Goal: Task Accomplishment & Management: Use online tool/utility

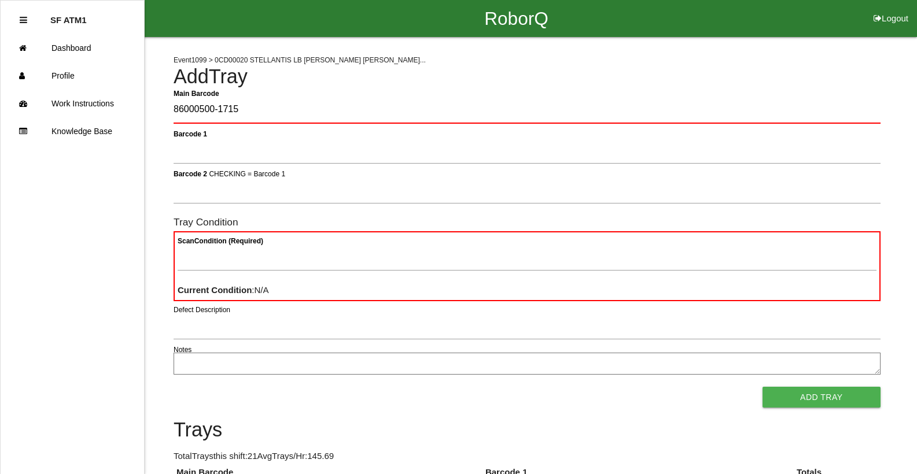
type Barcode "86000500-1715"
click at [870, 104] on span "×" at bounding box center [866, 92] width 15 height 23
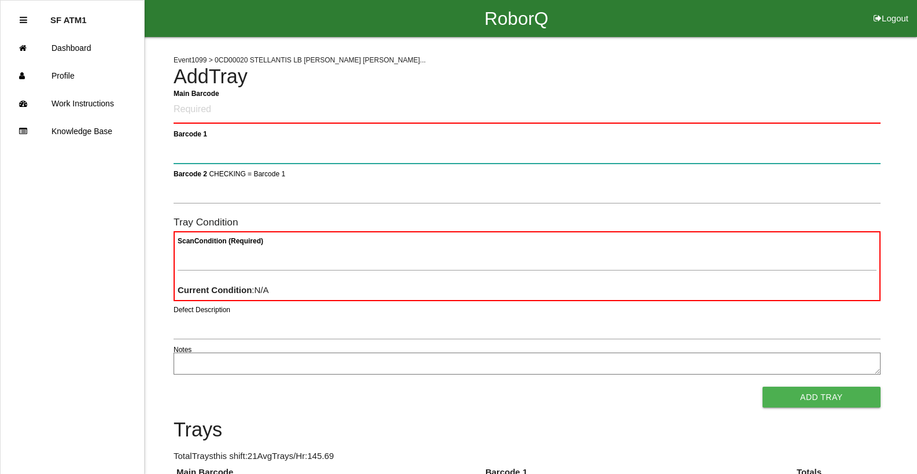
click at [762, 387] on button "Add Tray" at bounding box center [821, 397] width 118 height 21
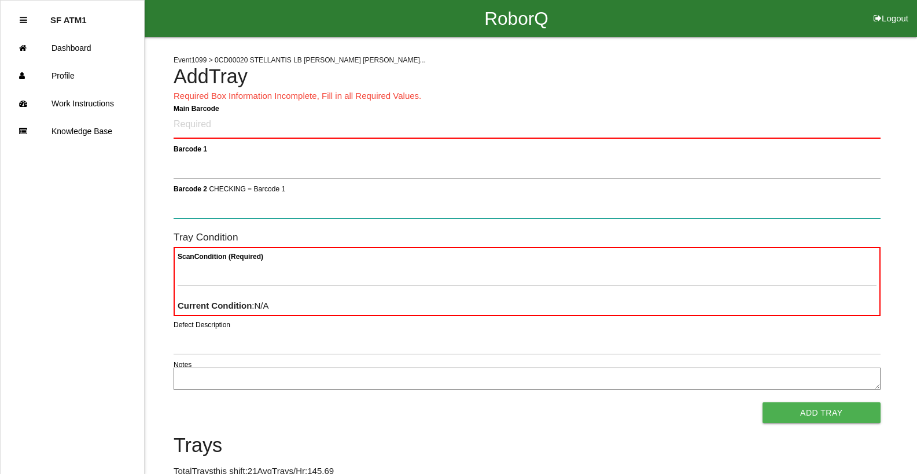
click at [762, 402] on button "Add Tray" at bounding box center [821, 412] width 118 height 21
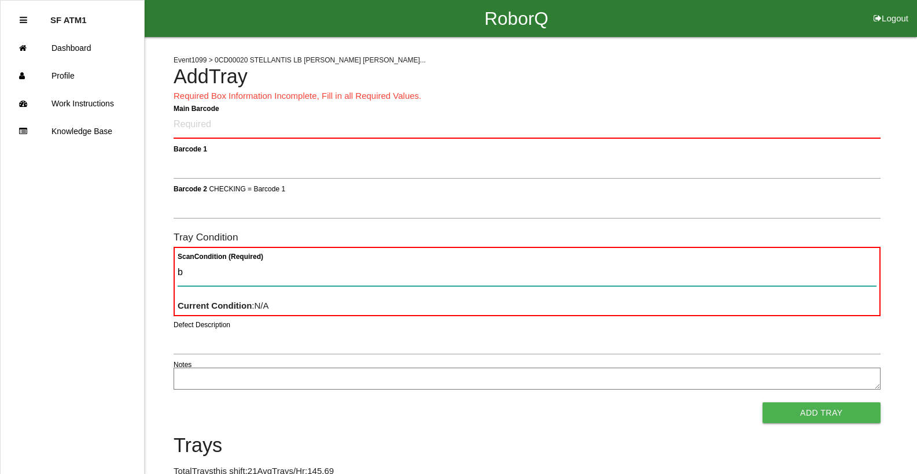
type Condition "ba"
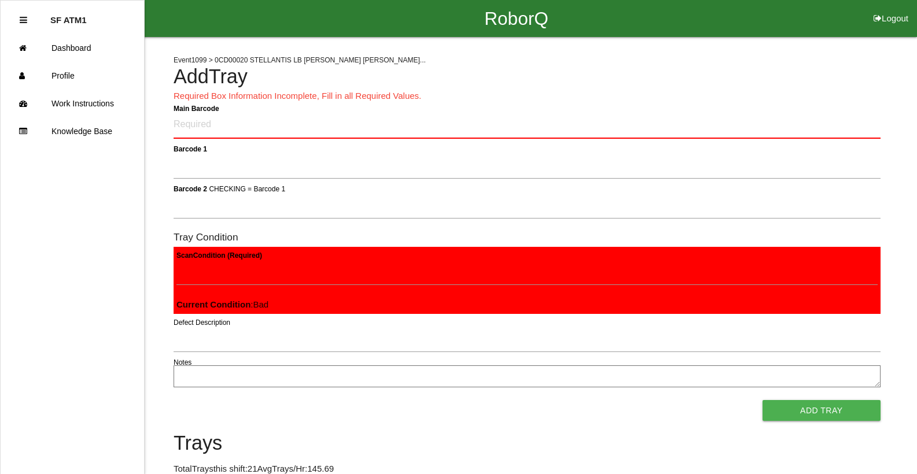
click at [762, 400] on button "Add Tray" at bounding box center [821, 410] width 118 height 21
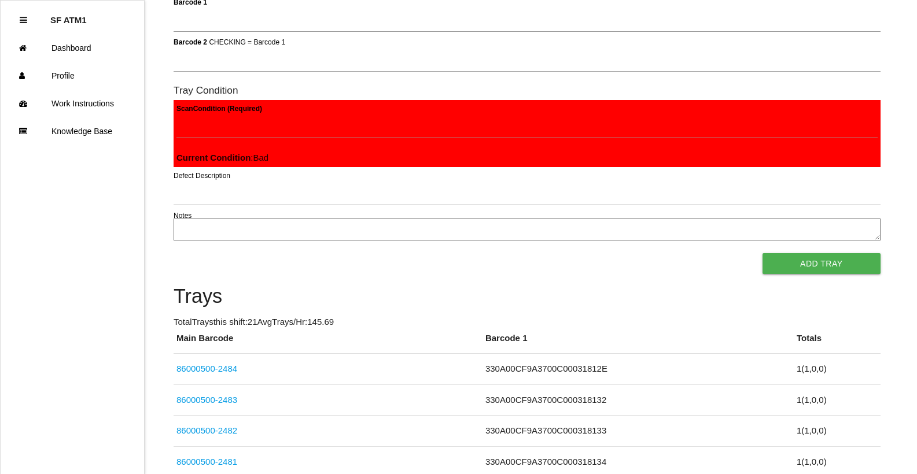
scroll to position [139, 0]
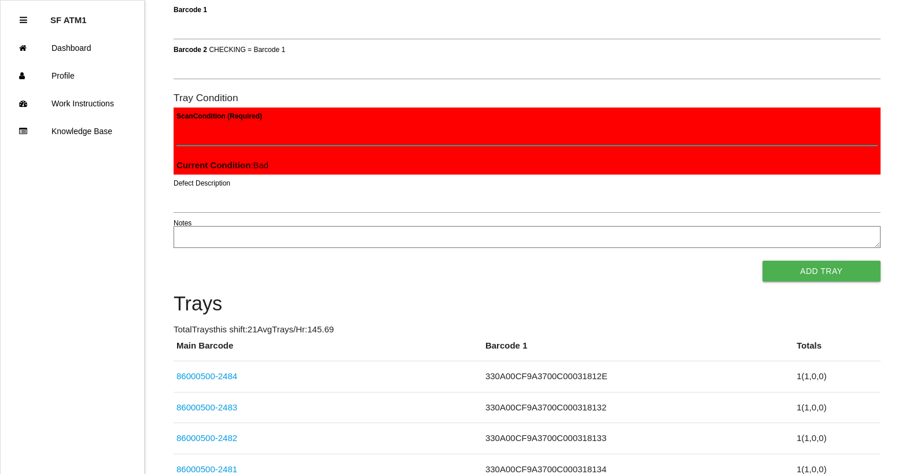
click at [600, 138] on Condition "Scan Condition (Required)" at bounding box center [526, 132] width 701 height 27
type Condition "ba"
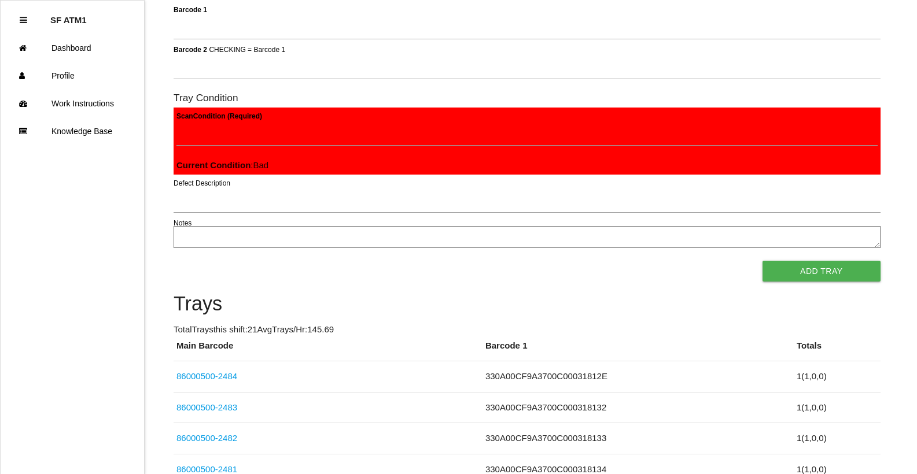
click at [762, 261] on button "Add Tray" at bounding box center [821, 271] width 118 height 21
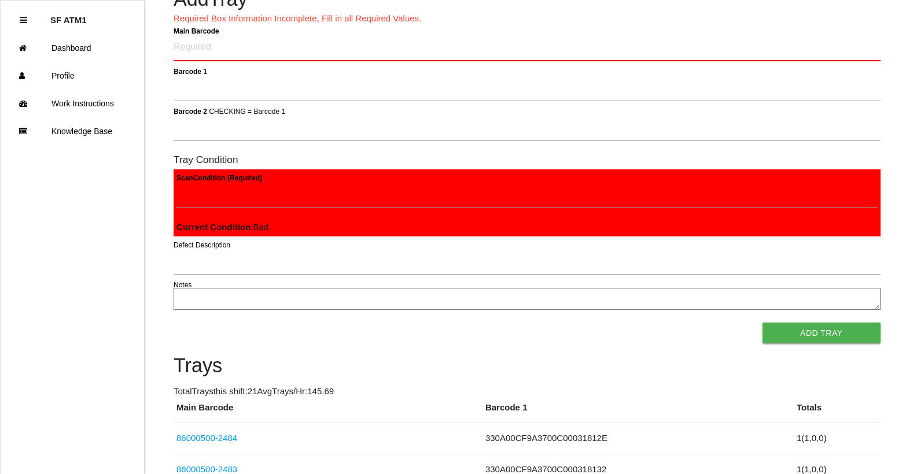
scroll to position [0, 0]
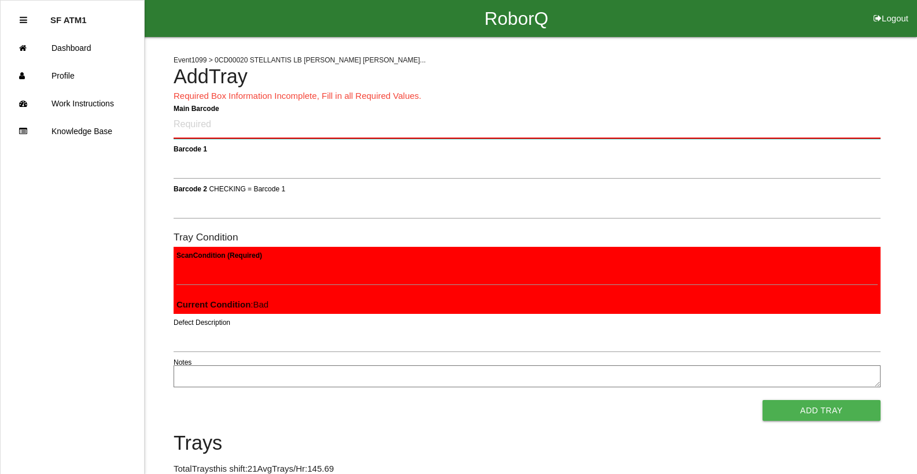
click at [272, 119] on Barcode "Main Barcode" at bounding box center [526, 125] width 707 height 27
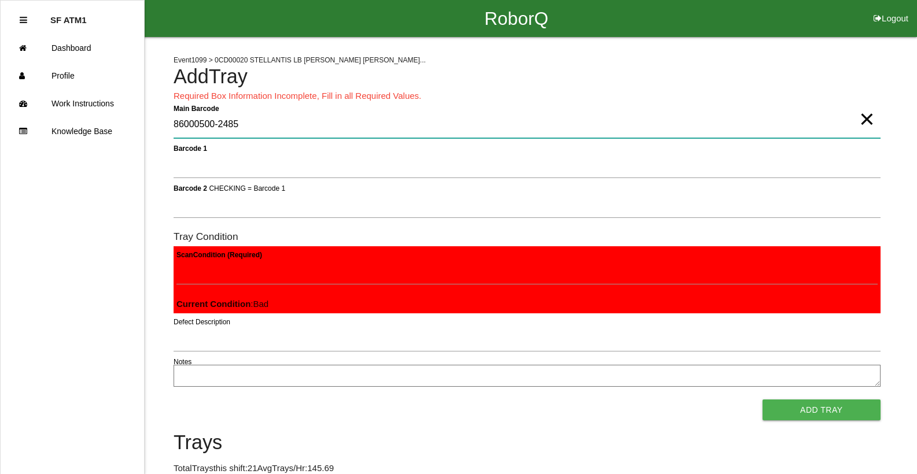
type Barcode "86000500-2485"
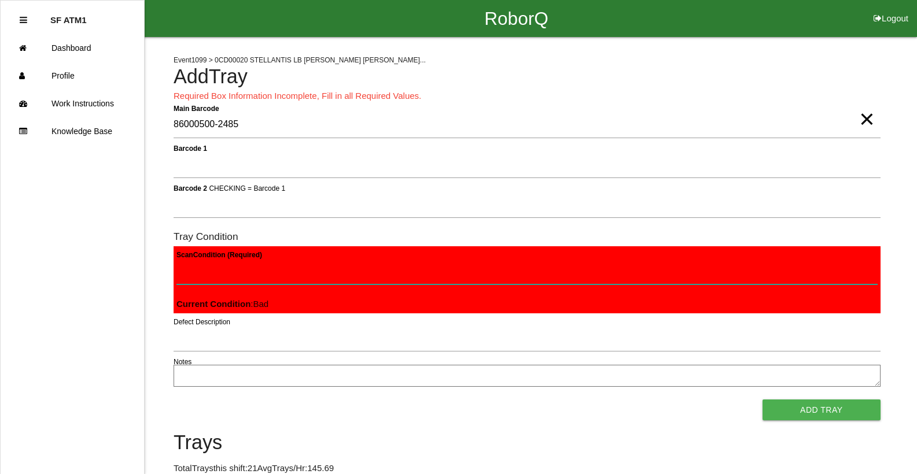
click at [195, 268] on Condition "Scan Condition (Required)" at bounding box center [526, 271] width 701 height 27
type Condition "ba"
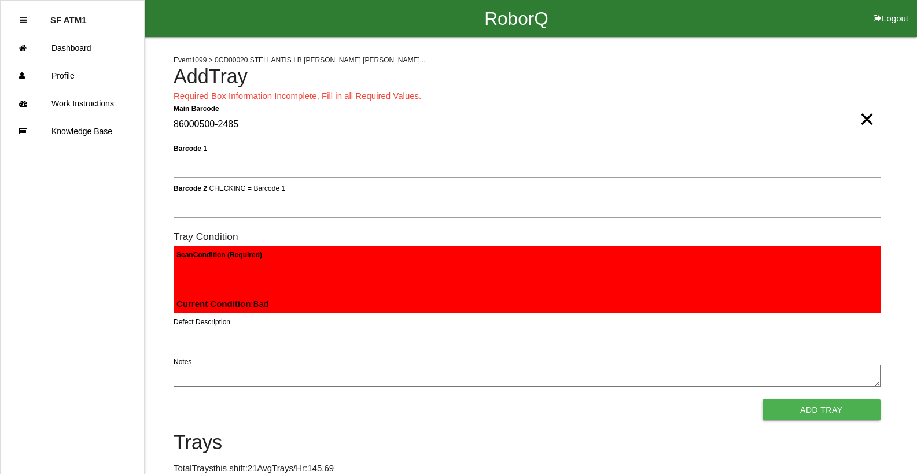
click at [762, 400] on button "Add Tray" at bounding box center [821, 410] width 118 height 21
